Goal: Transaction & Acquisition: Book appointment/travel/reservation

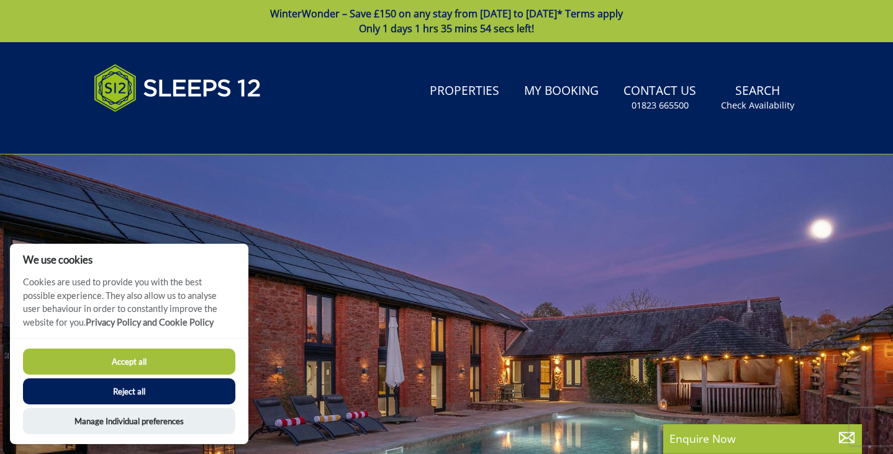
click at [556, 206] on div at bounding box center [446, 372] width 893 height 434
click at [480, 97] on link "Properties" at bounding box center [464, 92] width 79 height 28
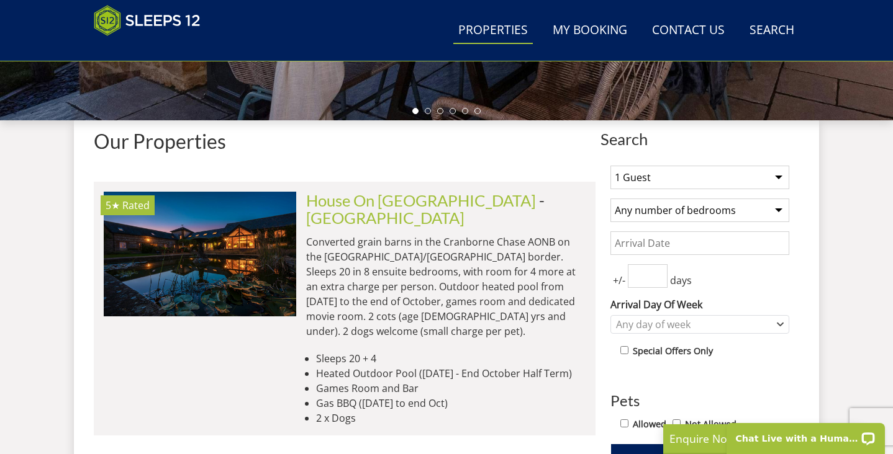
scroll to position [413, 0]
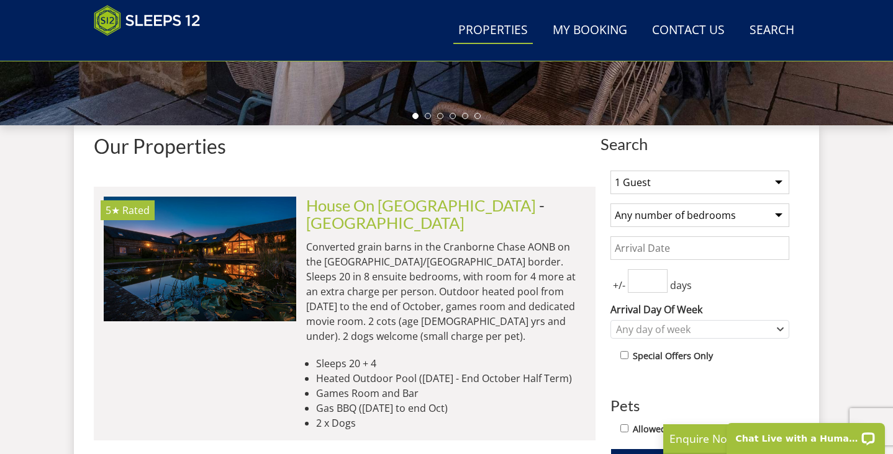
click at [775, 177] on select "1 Guest 2 Guests 3 Guests 4 Guests 5 Guests 6 Guests 7 Guests 8 Guests 9 Guests…" at bounding box center [699, 183] width 179 height 24
select select "16"
click at [610, 171] on select "1 Guest 2 Guests 3 Guests 4 Guests 5 Guests 6 Guests 7 Guests 8 Guests 9 Guests…" at bounding box center [699, 183] width 179 height 24
click at [742, 213] on select "Any number of bedrooms 4 Bedrooms 5 Bedrooms 6 Bedrooms 7 Bedrooms 8 Bedrooms 9…" at bounding box center [699, 216] width 179 height 24
select select "7"
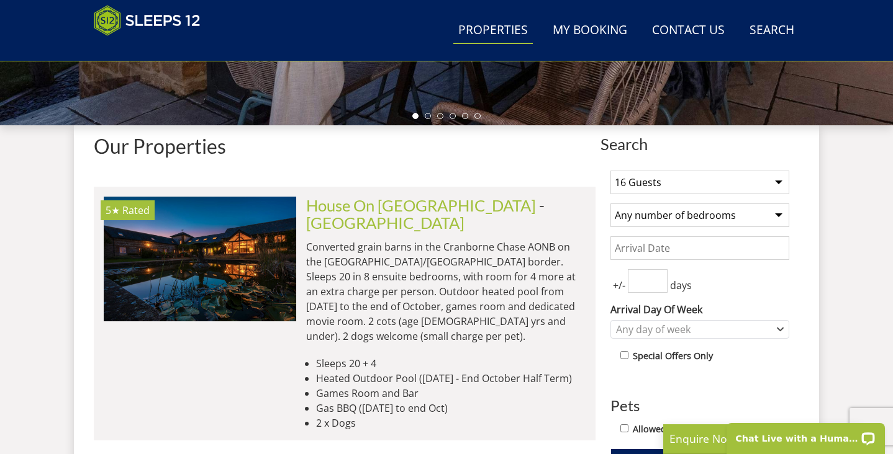
click at [610, 204] on select "Any number of bedrooms 4 Bedrooms 5 Bedrooms 6 Bedrooms 7 Bedrooms 8 Bedrooms 9…" at bounding box center [699, 216] width 179 height 24
click at [719, 248] on input "Date" at bounding box center [699, 248] width 179 height 24
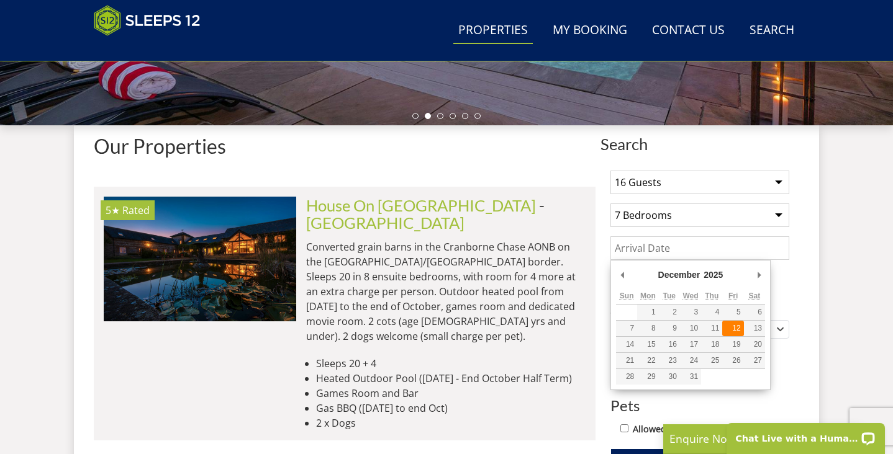
type input "[DATE]"
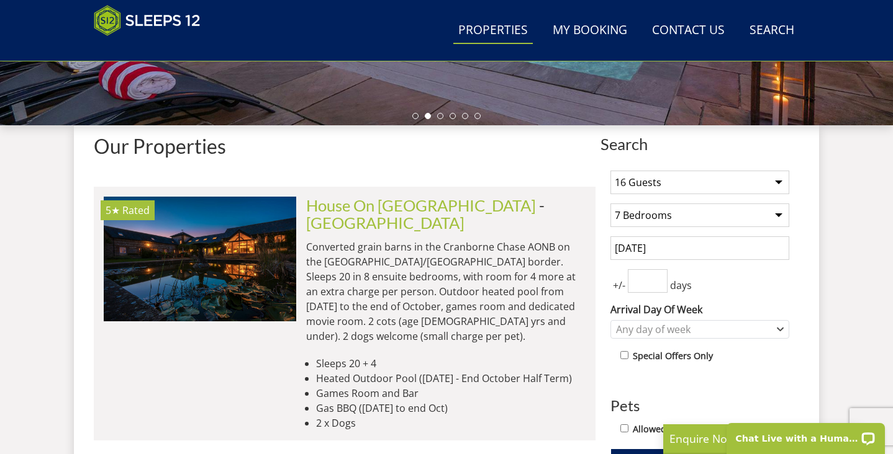
click at [649, 286] on input "number" at bounding box center [648, 281] width 40 height 24
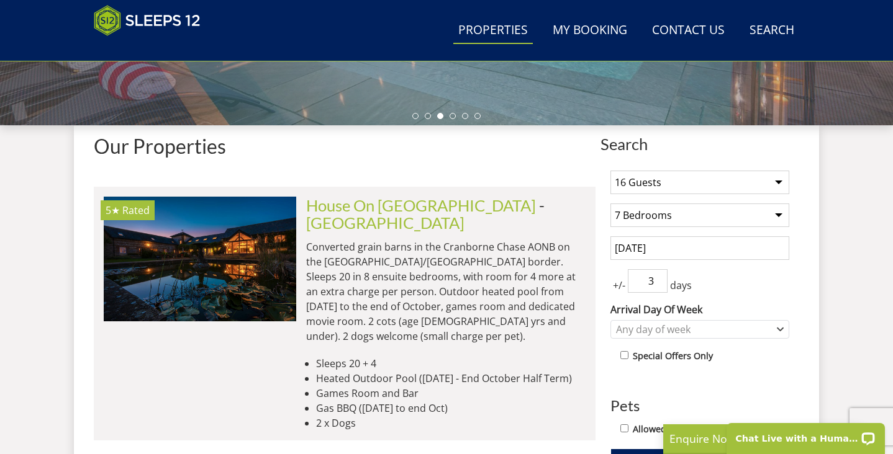
type input "3"
click at [747, 286] on div "+/- 3 days" at bounding box center [699, 281] width 179 height 24
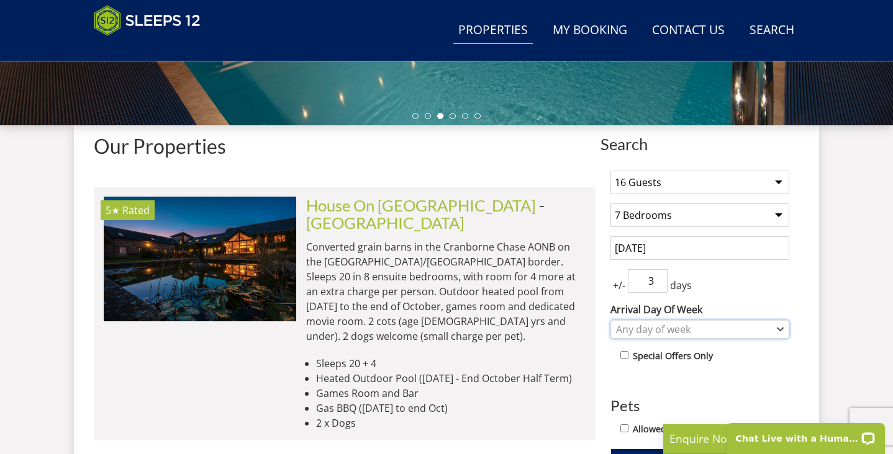
click at [783, 329] on div "Any day of week" at bounding box center [699, 329] width 179 height 19
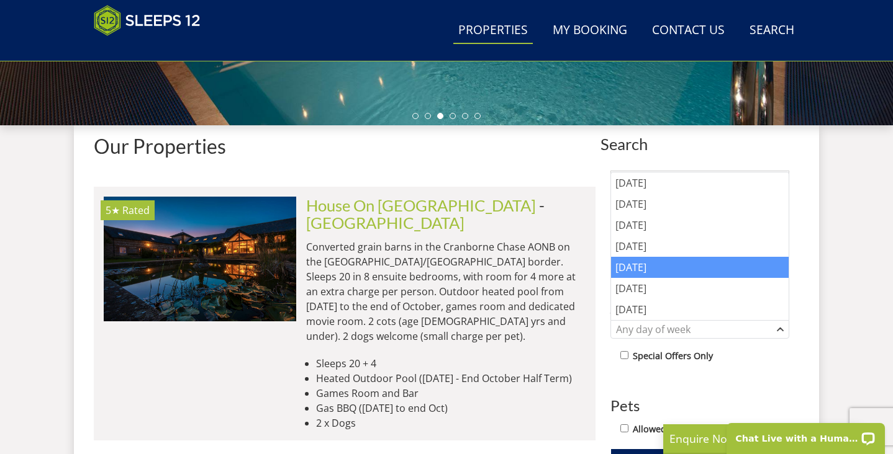
click at [672, 272] on div "Friday" at bounding box center [700, 267] width 178 height 21
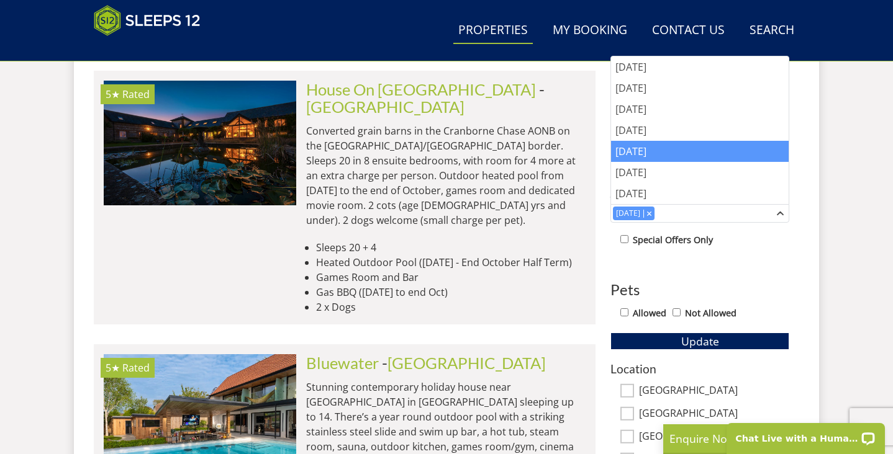
scroll to position [534, 0]
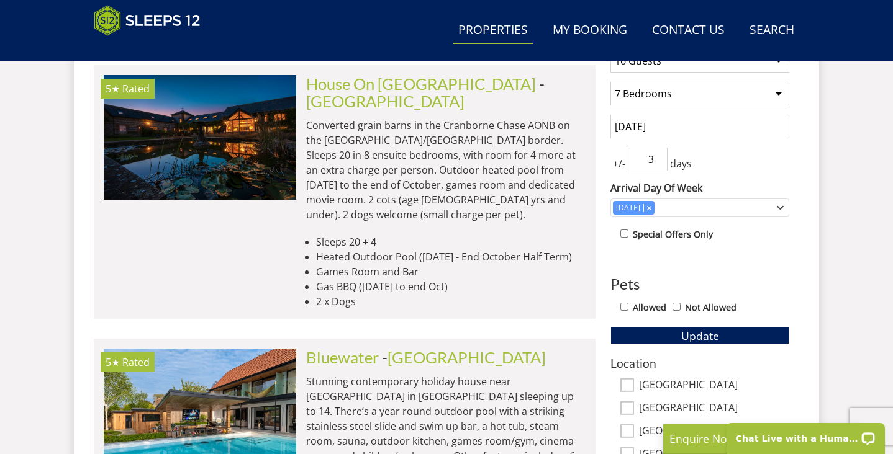
click at [624, 307] on input "Allowed" at bounding box center [624, 307] width 8 height 8
checkbox input "true"
click at [644, 332] on button "Update" at bounding box center [699, 335] width 179 height 17
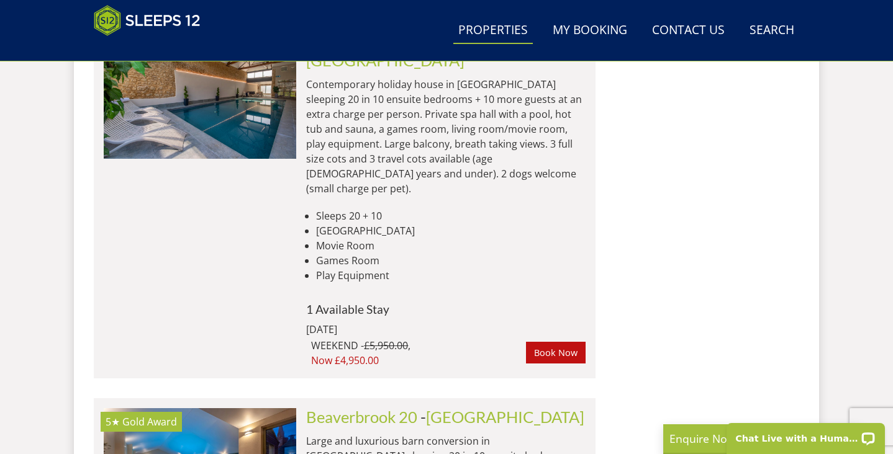
scroll to position [2300, 0]
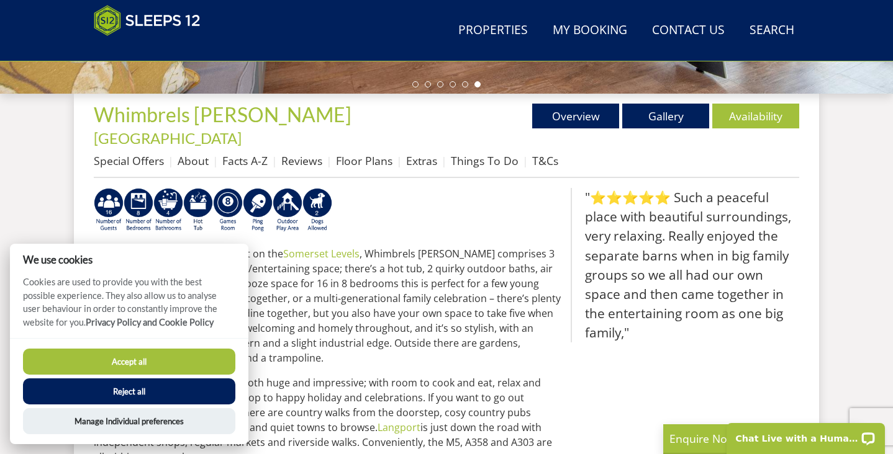
scroll to position [446, 0]
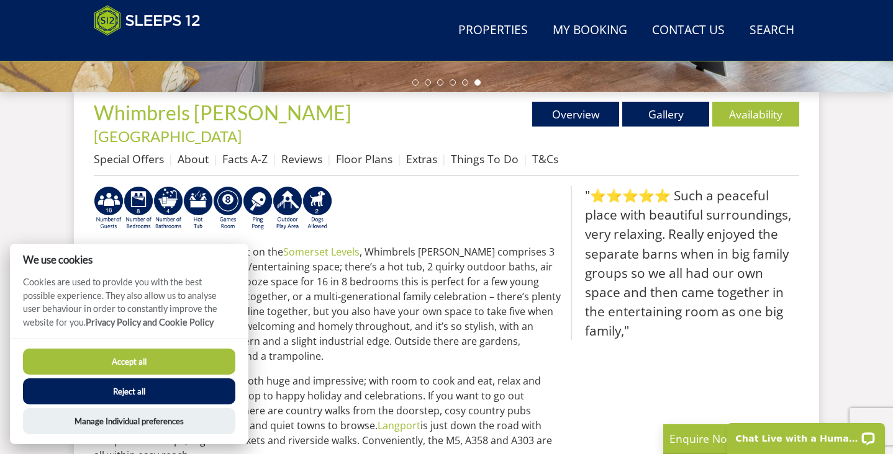
click at [148, 364] on button "Accept all" at bounding box center [129, 362] width 212 height 26
checkbox input "true"
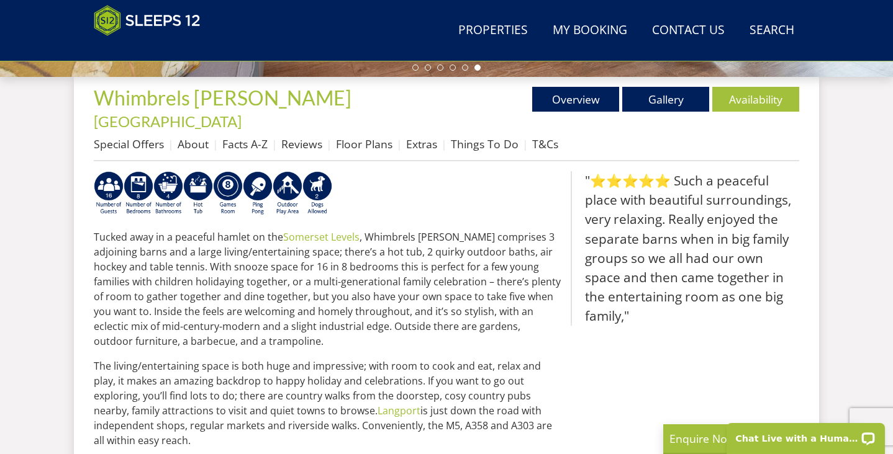
scroll to position [479, 0]
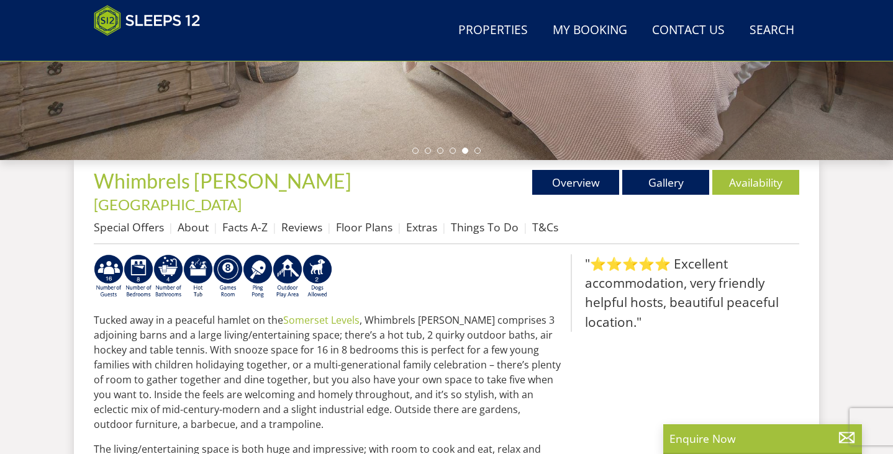
scroll to position [321, 0]
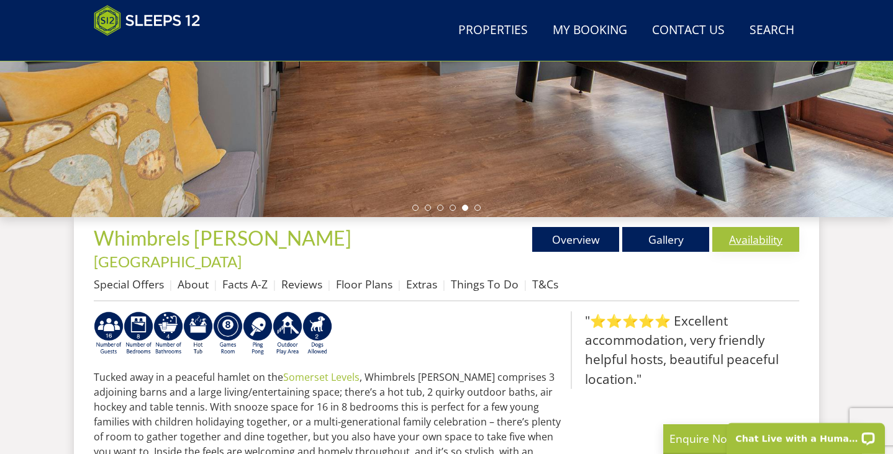
click at [758, 243] on link "Availability" at bounding box center [755, 239] width 87 height 25
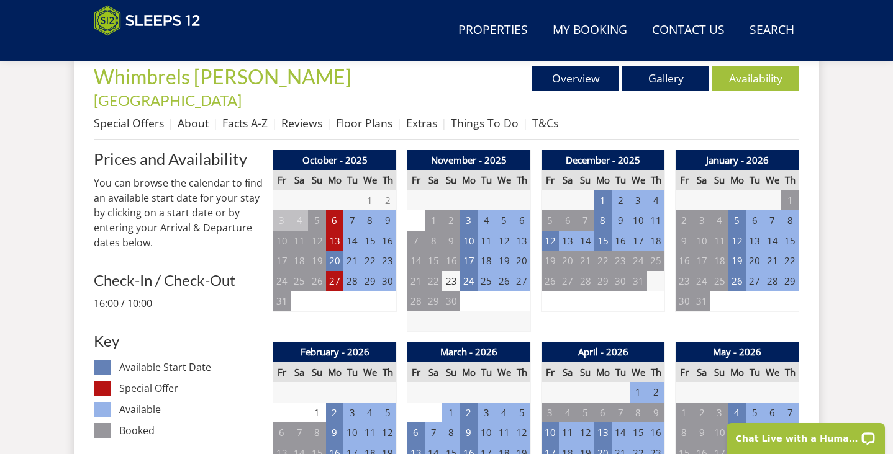
scroll to position [490, 0]
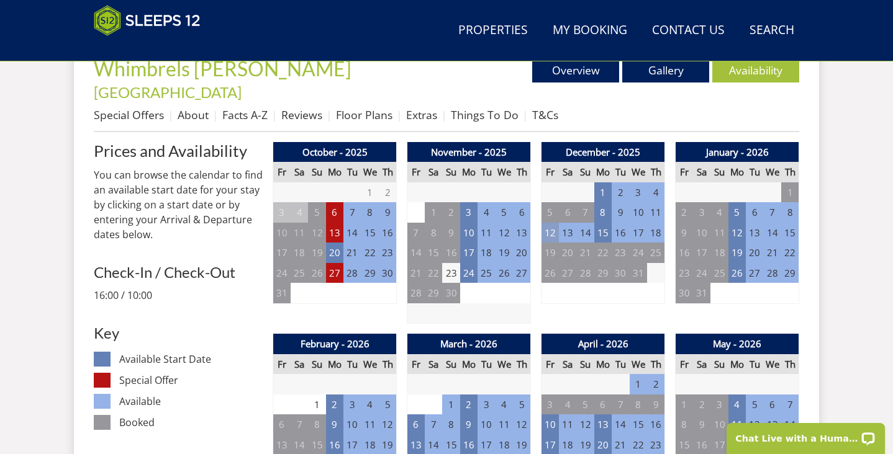
click at [547, 223] on td "12" at bounding box center [549, 233] width 17 height 20
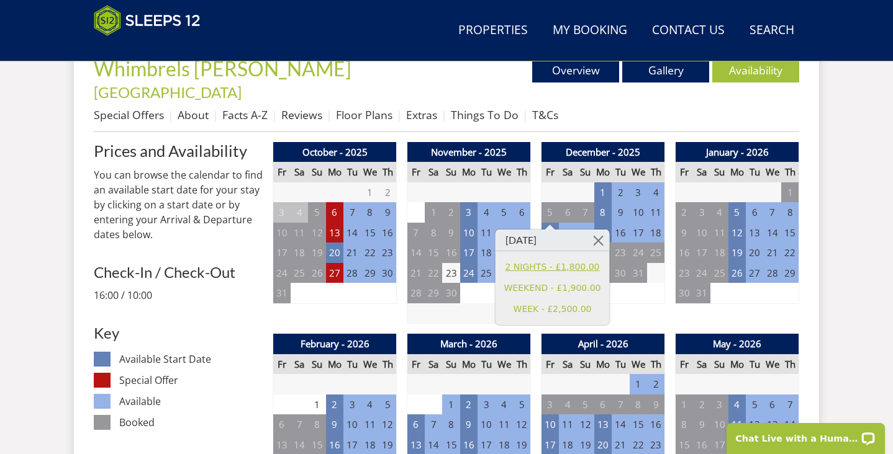
click at [573, 265] on link "2 NIGHTS - £1,800.00" at bounding box center [552, 267] width 97 height 13
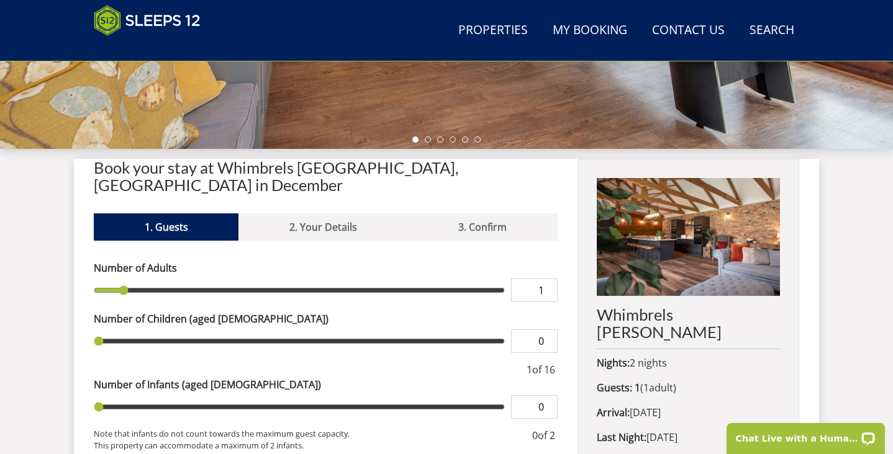
scroll to position [392, 0]
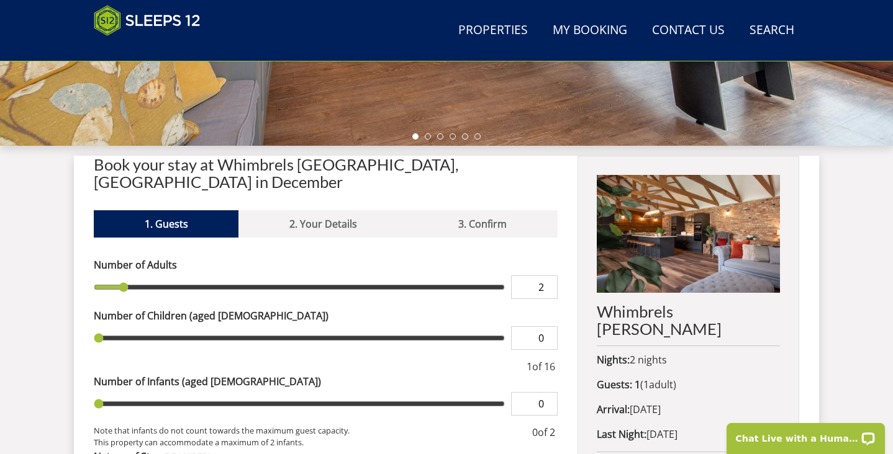
type input "2"
click at [548, 276] on input "2" at bounding box center [534, 288] width 47 height 24
type input "2"
type input "3"
click at [548, 276] on input "3" at bounding box center [534, 288] width 47 height 24
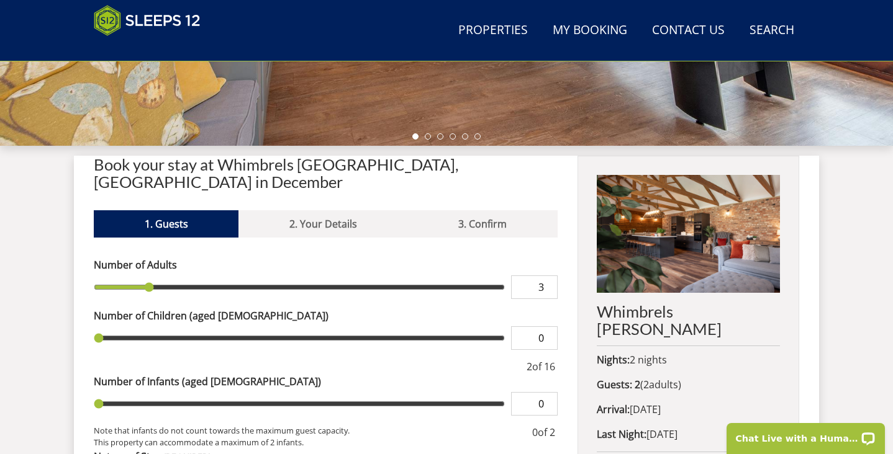
type input "3"
type input "4"
click at [548, 276] on input "4" at bounding box center [534, 288] width 47 height 24
type input "4"
type input "5"
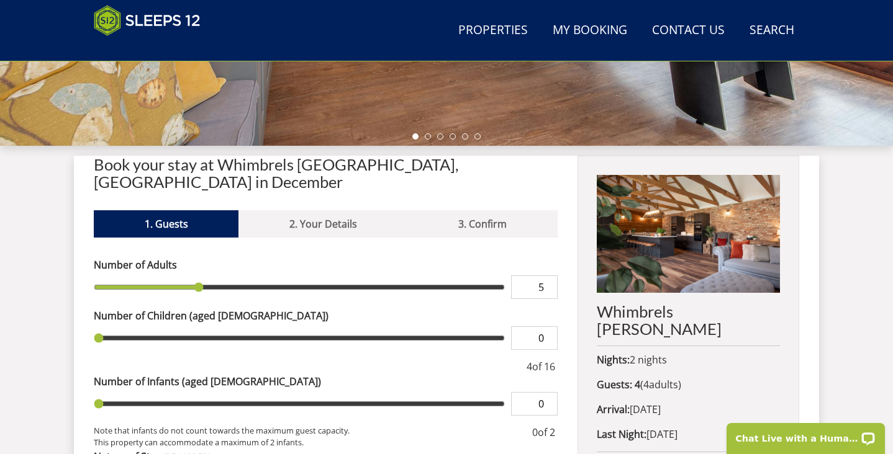
click at [548, 276] on input "5" at bounding box center [534, 288] width 47 height 24
type input "5"
type input "6"
click at [548, 276] on input "6" at bounding box center [534, 288] width 47 height 24
type input "6"
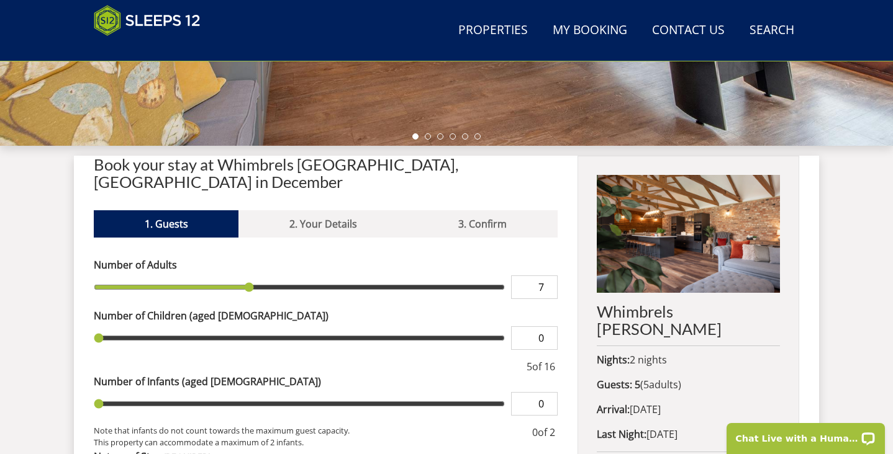
type input "7"
click at [548, 276] on input "7" at bounding box center [534, 288] width 47 height 24
type input "7"
type input "8"
click at [548, 276] on input "8" at bounding box center [534, 288] width 47 height 24
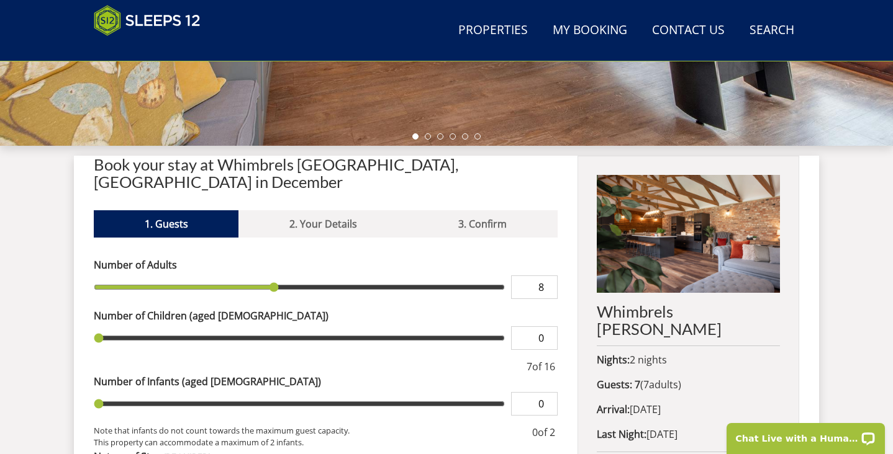
type input "8"
type input "9"
click at [548, 276] on input "9" at bounding box center [534, 288] width 47 height 24
type input "9"
type input "10"
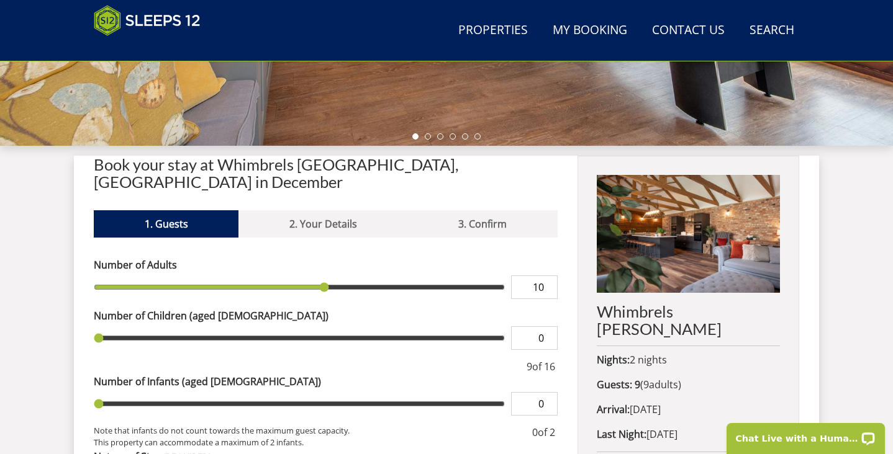
click at [548, 276] on input "10" at bounding box center [534, 288] width 47 height 24
type input "10"
type input "11"
click at [548, 276] on input "11" at bounding box center [534, 288] width 47 height 24
type input "11"
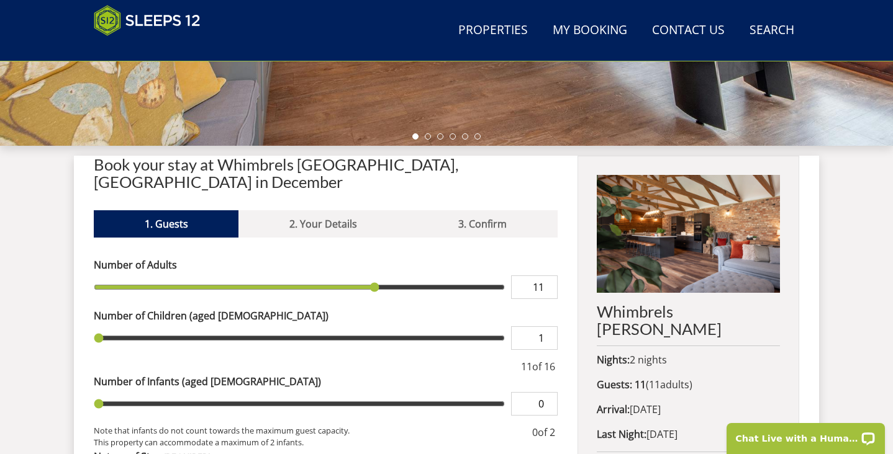
type input "1"
click at [548, 326] on input "1" at bounding box center [534, 338] width 47 height 24
type input "1"
type input "2"
click at [548, 326] on input "2" at bounding box center [534, 338] width 47 height 24
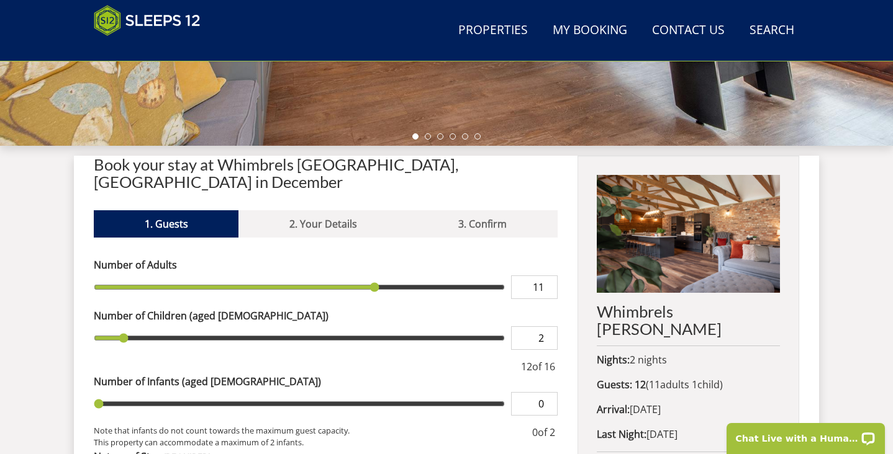
type input "2"
type input "3"
click at [548, 326] on input "3" at bounding box center [534, 338] width 47 height 24
type input "3"
type input "4"
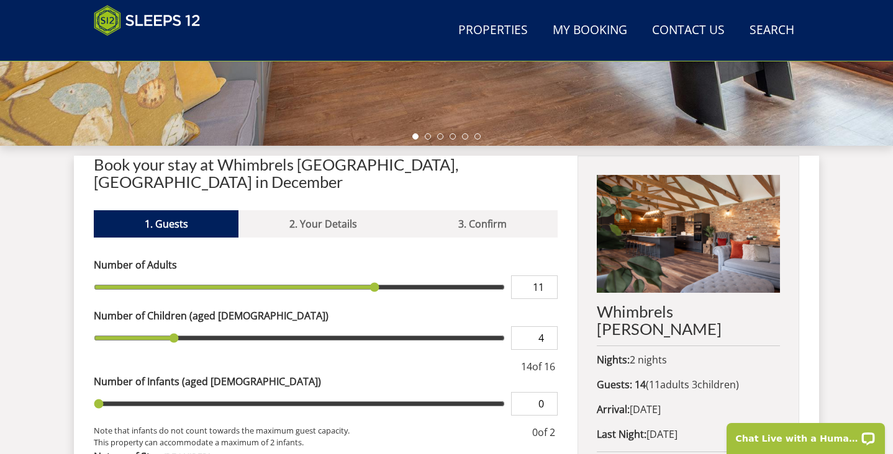
click at [549, 326] on input "4" at bounding box center [534, 338] width 47 height 24
type input "4"
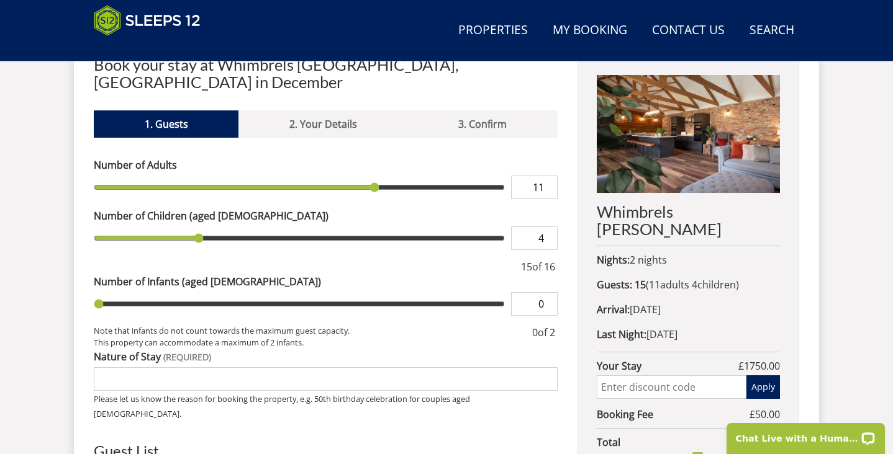
scroll to position [501, 0]
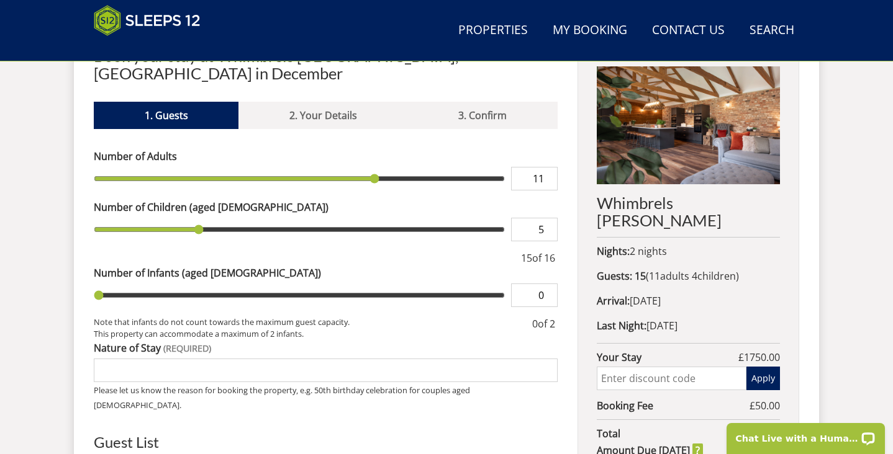
type input "5"
click at [551, 218] on input "5" at bounding box center [534, 230] width 47 height 24
type input "5"
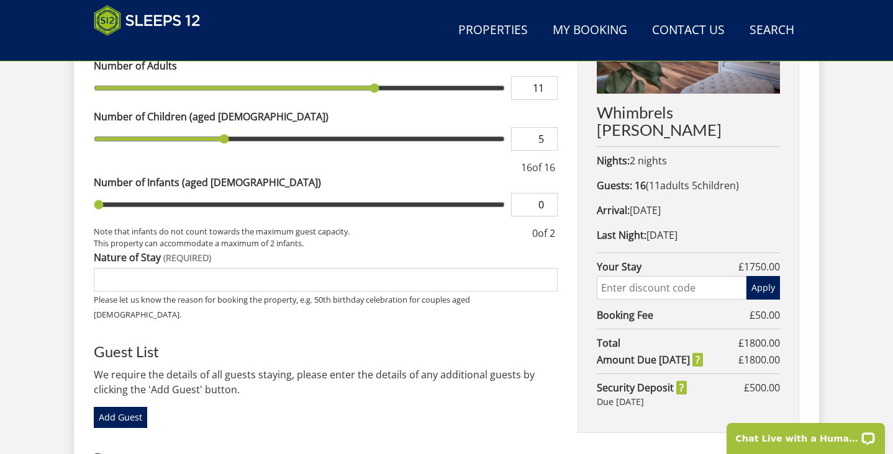
scroll to position [592, 0]
click at [462, 268] on input "Nature of Stay" at bounding box center [326, 280] width 464 height 24
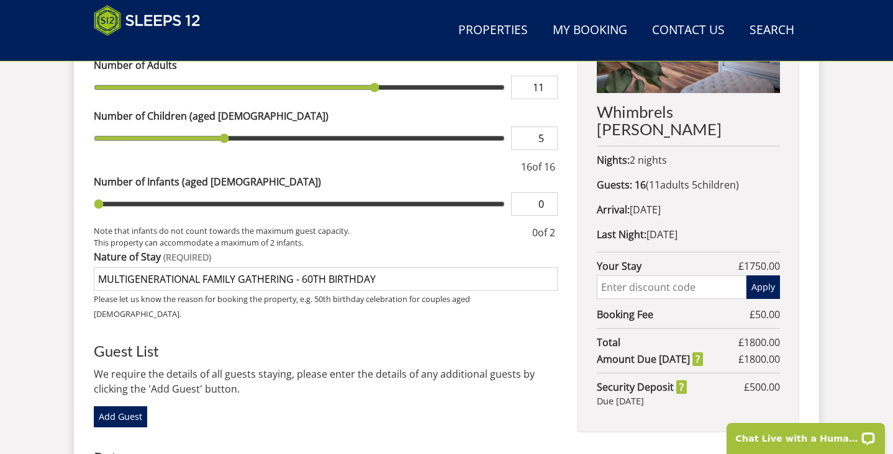
click at [307, 268] on input "MULTIGENERATIONAL FAMILY GATHERING - 60TH BIRTHDAY" at bounding box center [326, 280] width 464 height 24
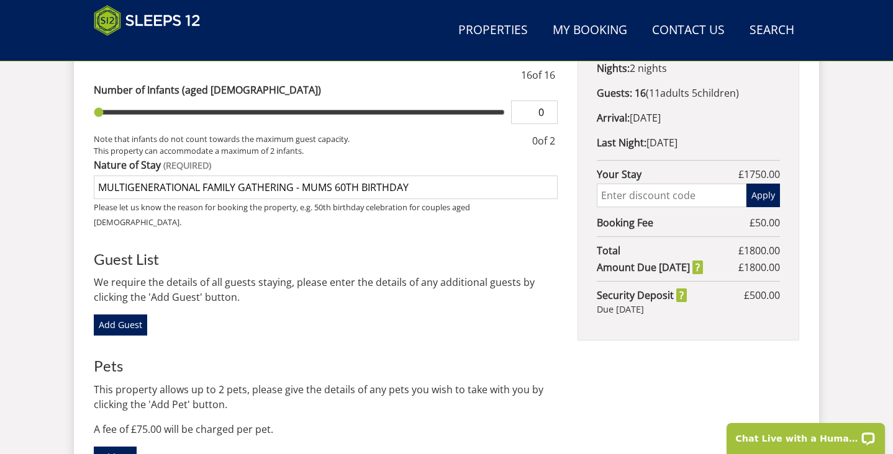
scroll to position [683, 0]
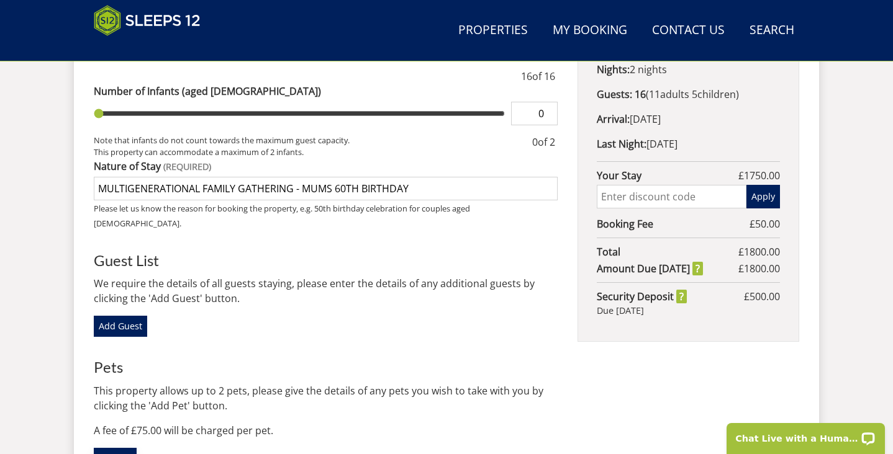
type input "MULTIGENERATIONAL FAMILY GATHERING - MUMS 60TH BIRTHDAY"
click at [117, 448] on link "Add Pet" at bounding box center [115, 458] width 43 height 21
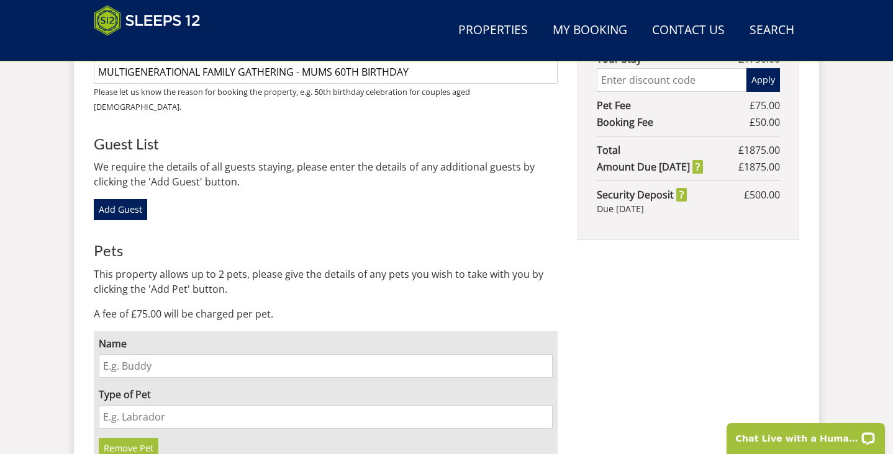
scroll to position [807, 0]
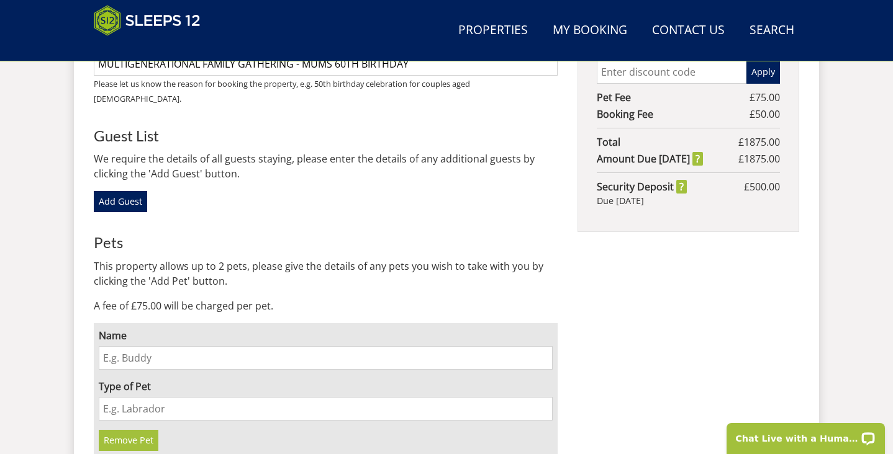
click at [212, 346] on input "Name" at bounding box center [326, 358] width 454 height 24
type input "HERCULES"
click at [177, 397] on input "Type of Pet" at bounding box center [326, 409] width 454 height 24
type input "LAB"
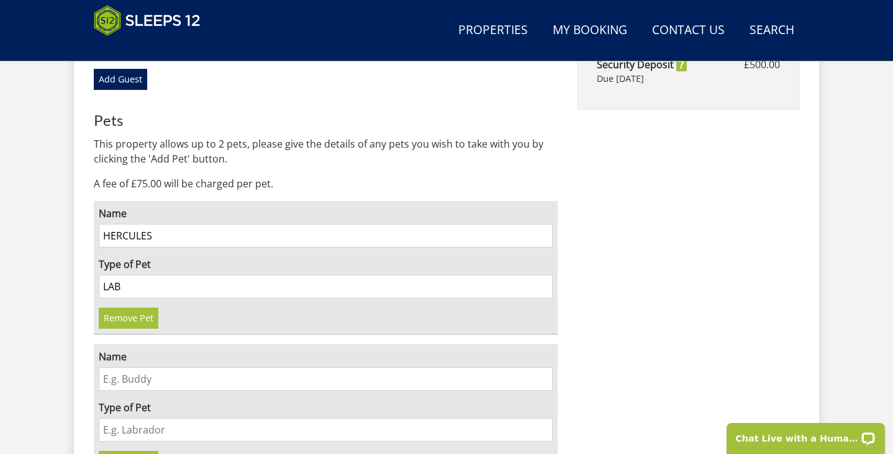
scroll to position [928, 0]
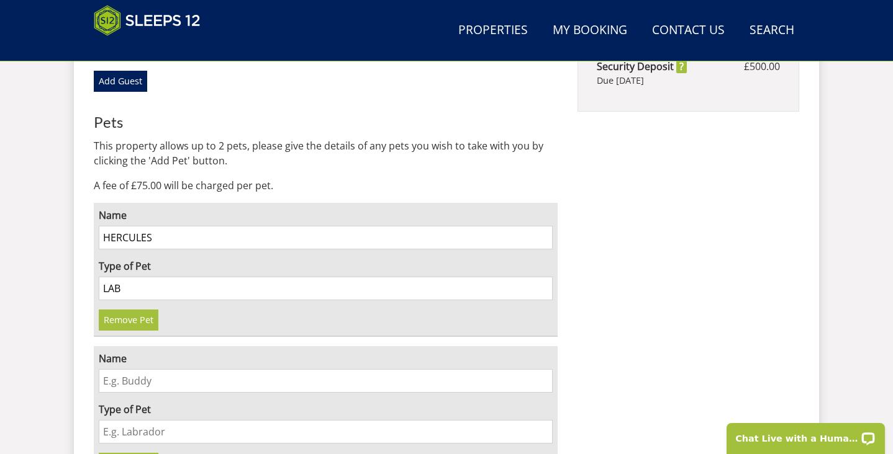
click at [189, 369] on input "Name" at bounding box center [326, 381] width 454 height 24
type input "TRAFFORD"
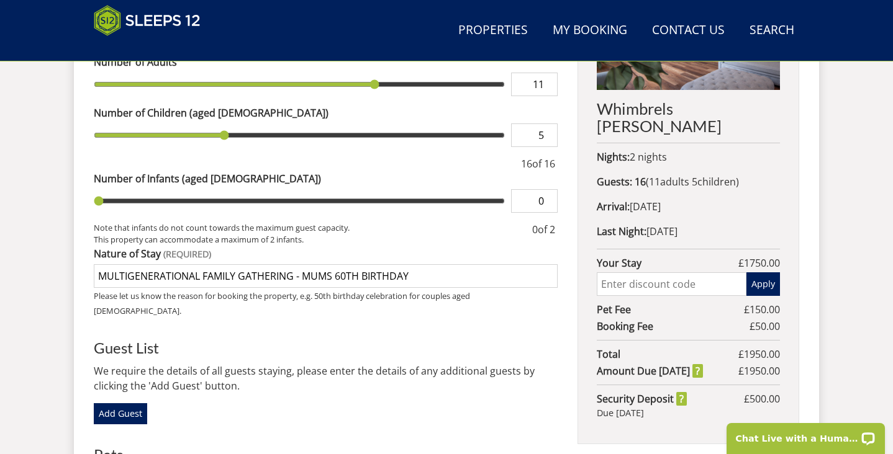
scroll to position [592, 0]
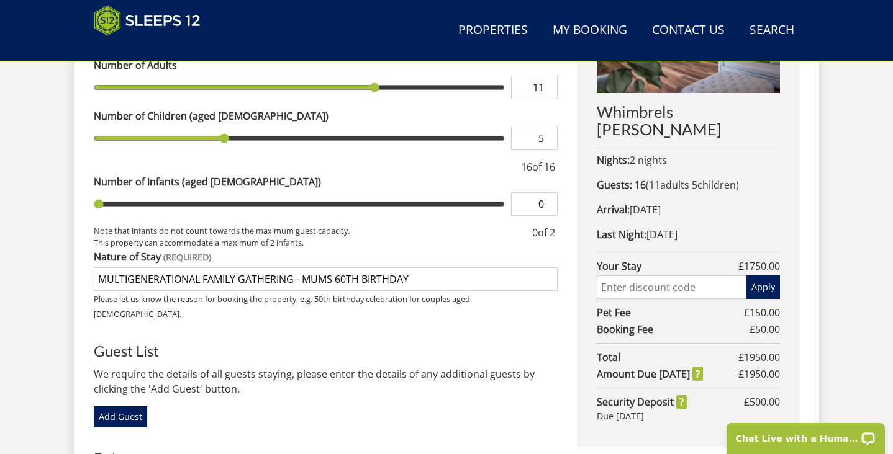
type input "LAB"
click at [641, 276] on input "text" at bounding box center [671, 288] width 150 height 24
click at [767, 276] on button "Apply" at bounding box center [763, 288] width 34 height 24
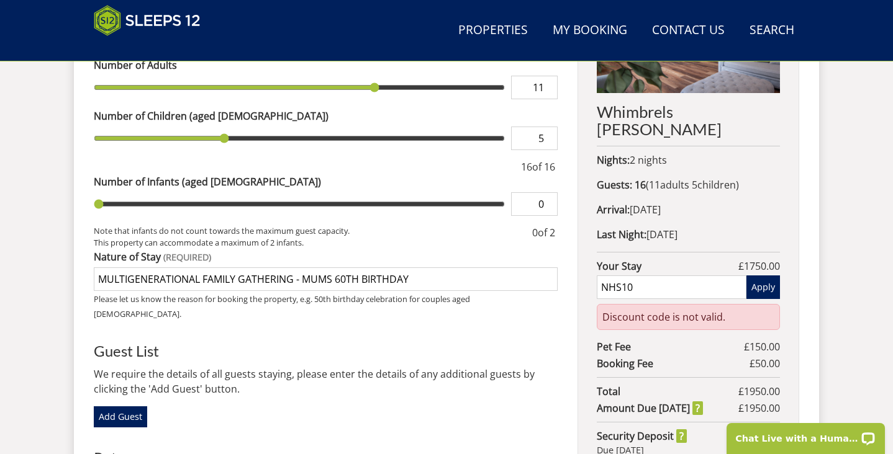
drag, startPoint x: 662, startPoint y: 271, endPoint x: 616, endPoint y: 271, distance: 45.3
click at [619, 276] on input "NHS10" at bounding box center [671, 288] width 150 height 24
type input "NHS"
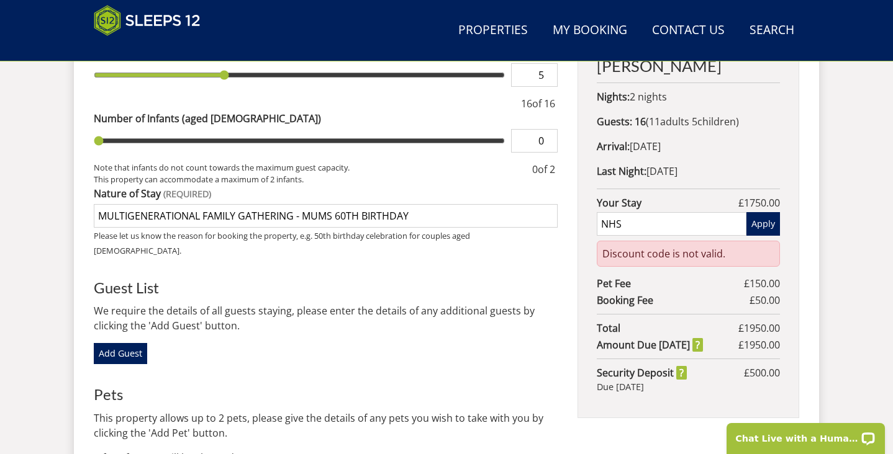
scroll to position [657, 0]
